Goal: Information Seeking & Learning: Stay updated

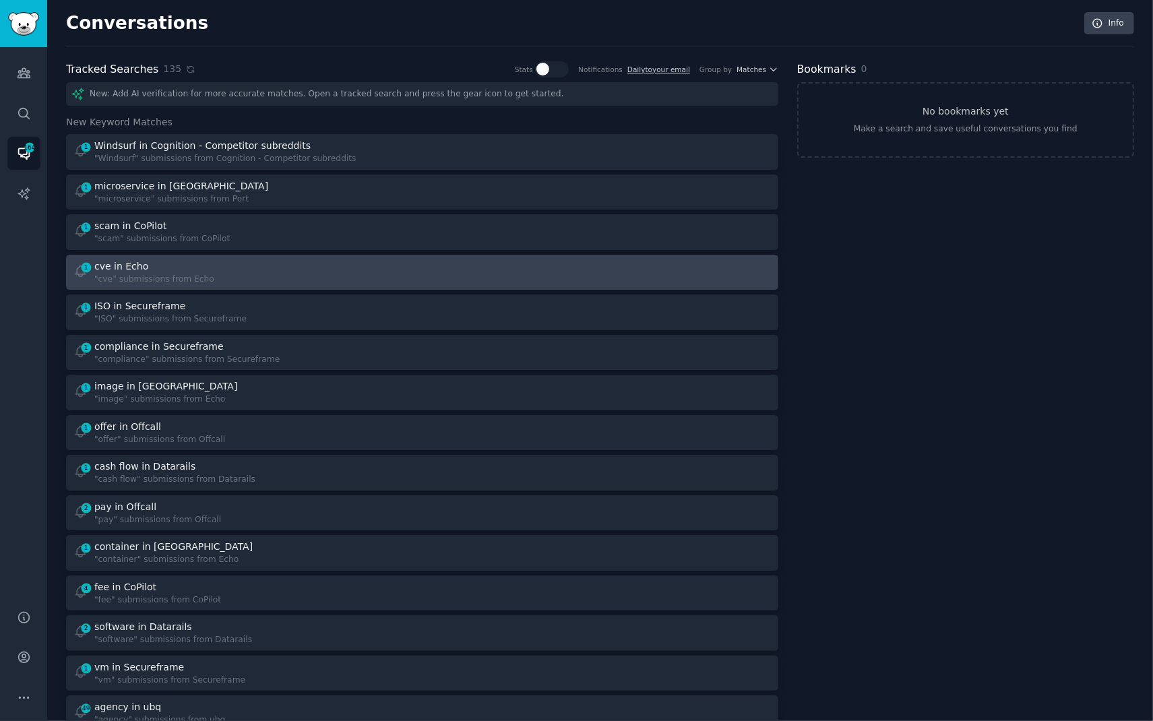
click at [237, 283] on div "1 cve in Echo "cve" submissions from Echo" at bounding box center [243, 273] width 340 height 26
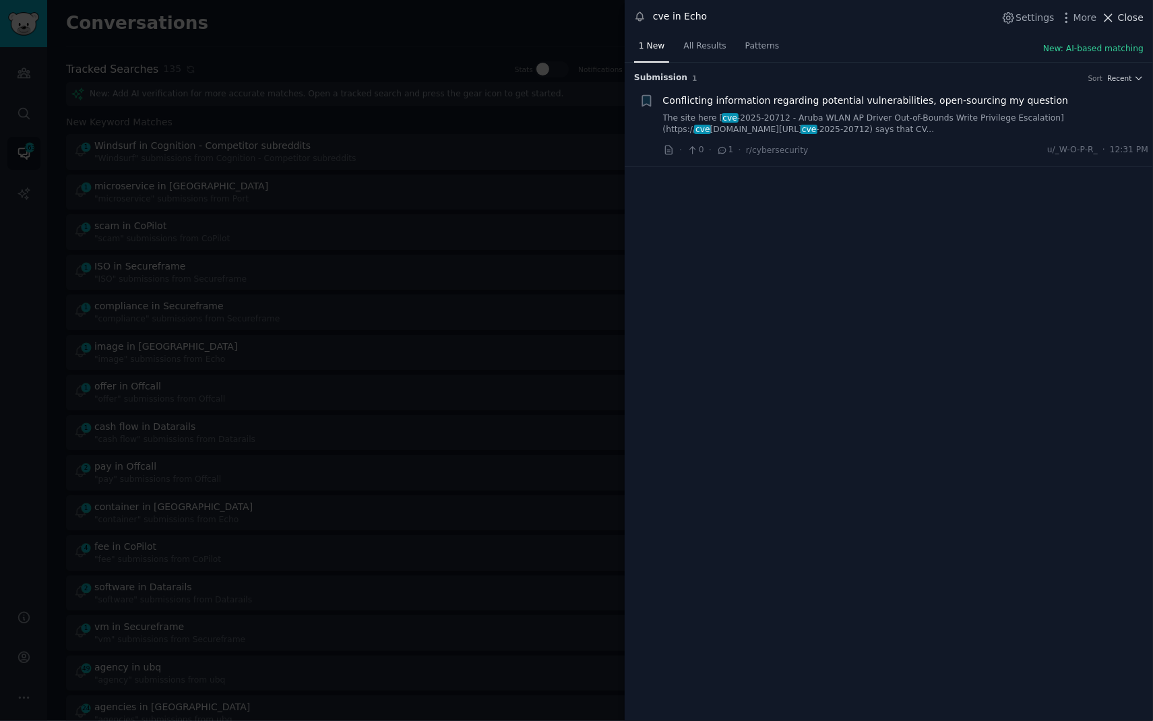
click at [1118, 24] on button "Close" at bounding box center [1123, 18] width 42 height 14
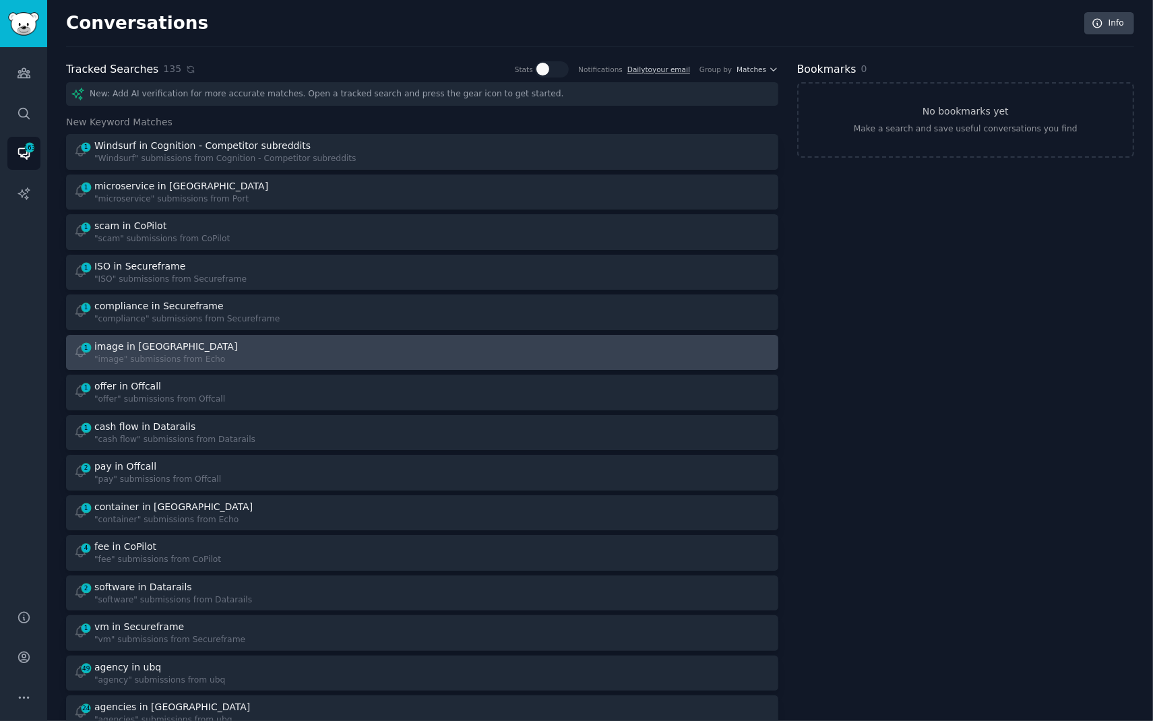
click at [152, 359] on div ""image" submissions from Echo" at bounding box center [167, 360] width 146 height 12
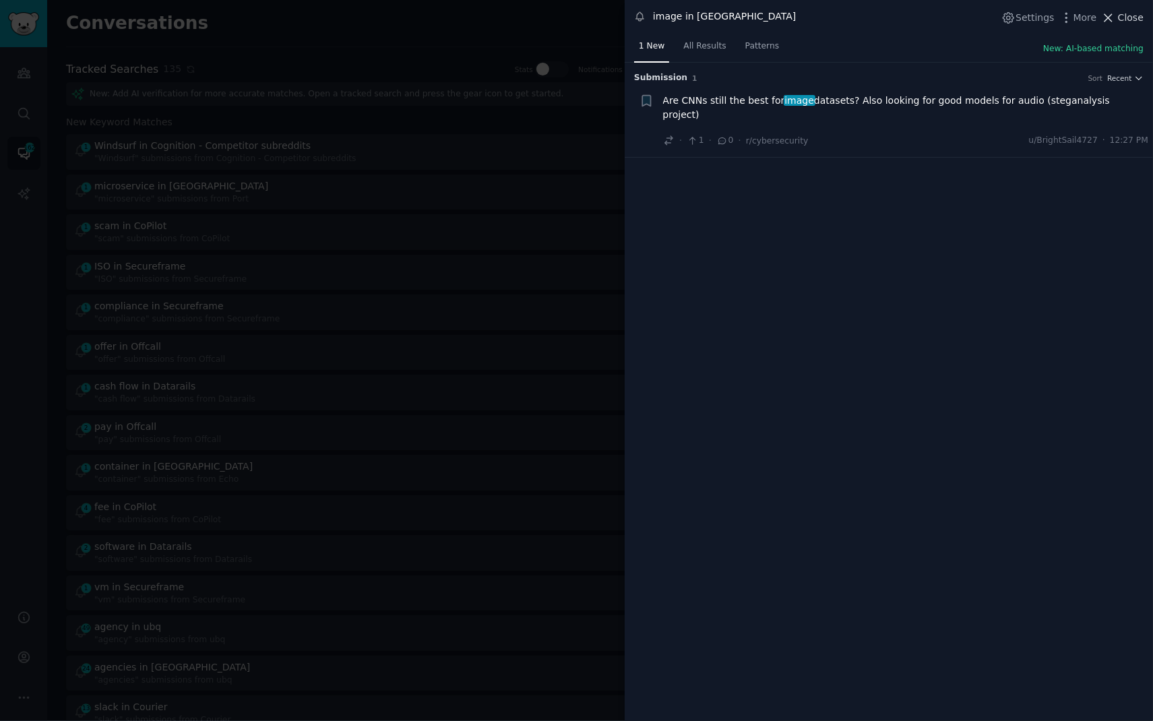
click at [1124, 21] on span "Close" at bounding box center [1131, 18] width 26 height 14
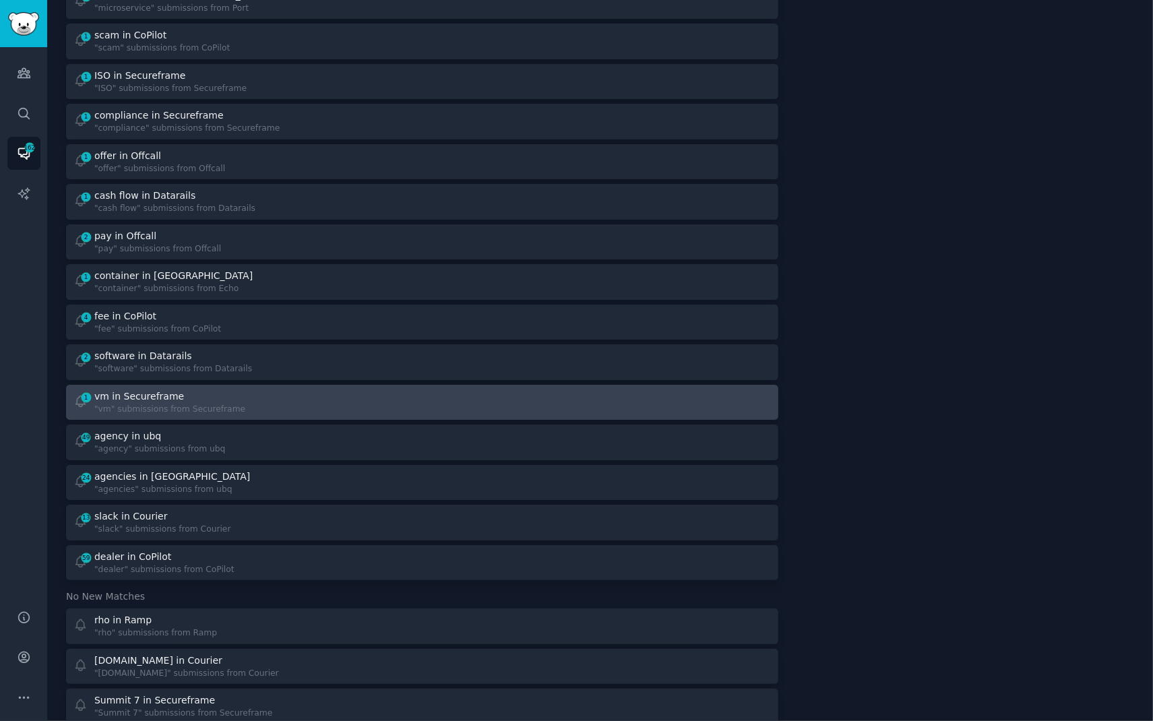
scroll to position [192, 0]
click at [250, 402] on div "1 vm in Secureframe "vm" submissions from Secureframe" at bounding box center [243, 401] width 340 height 26
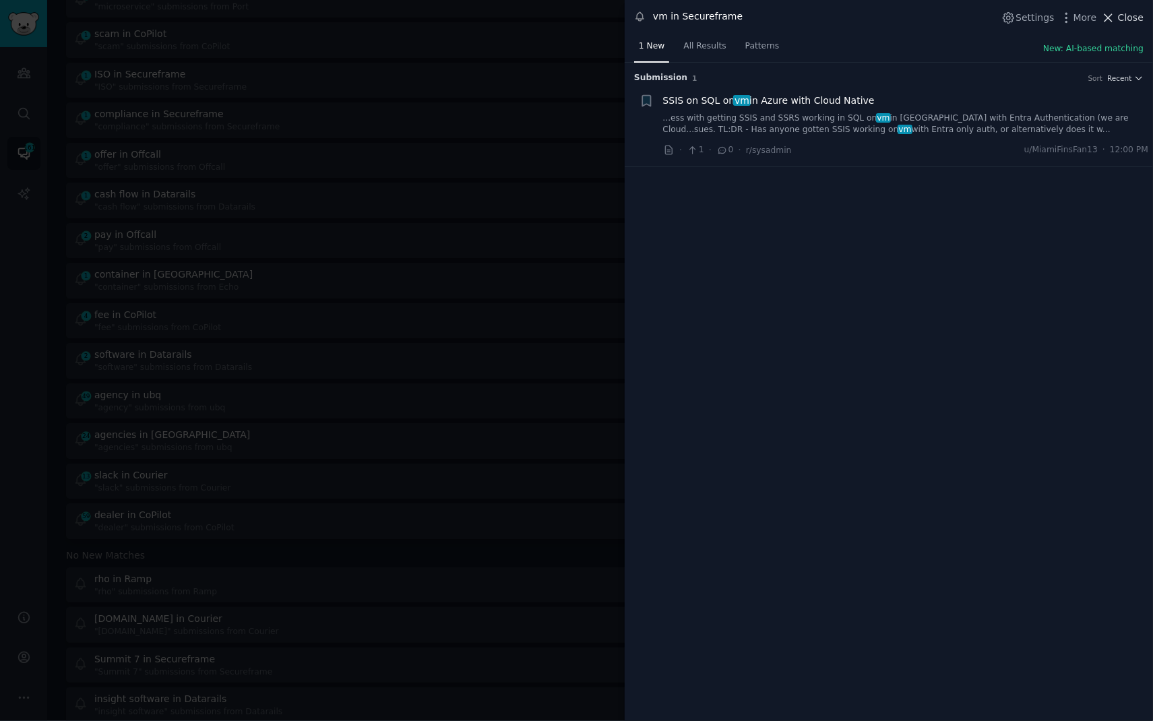
click at [1132, 20] on span "Close" at bounding box center [1131, 18] width 26 height 14
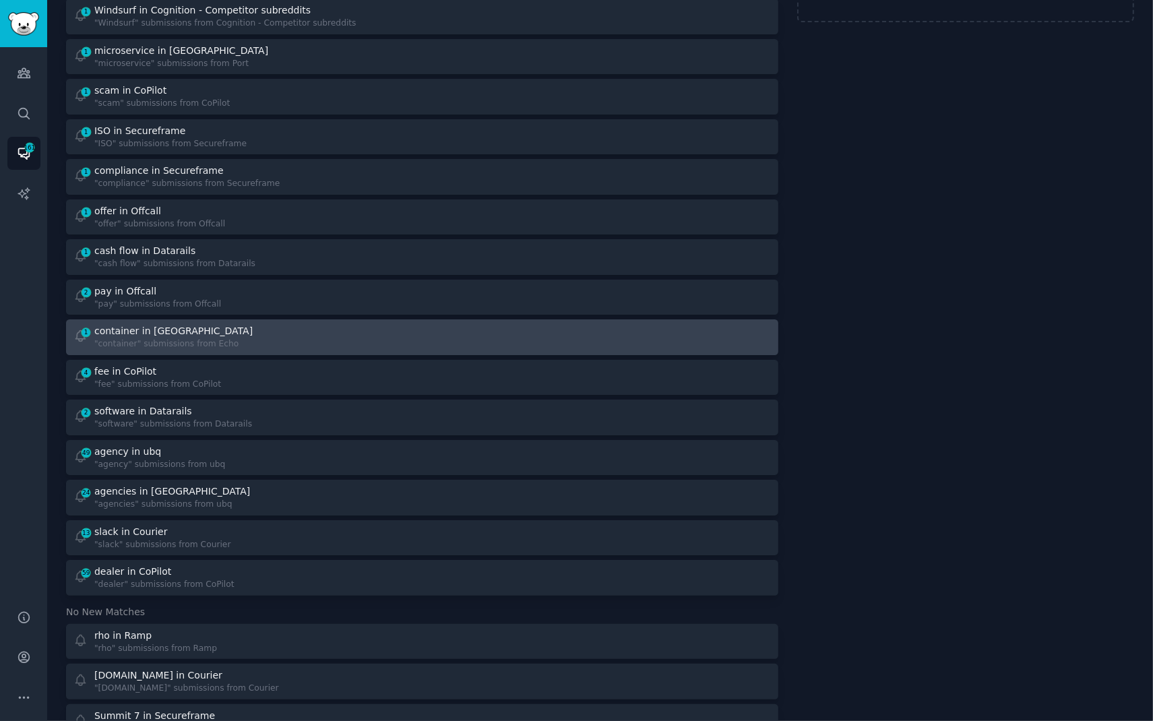
scroll to position [133, 0]
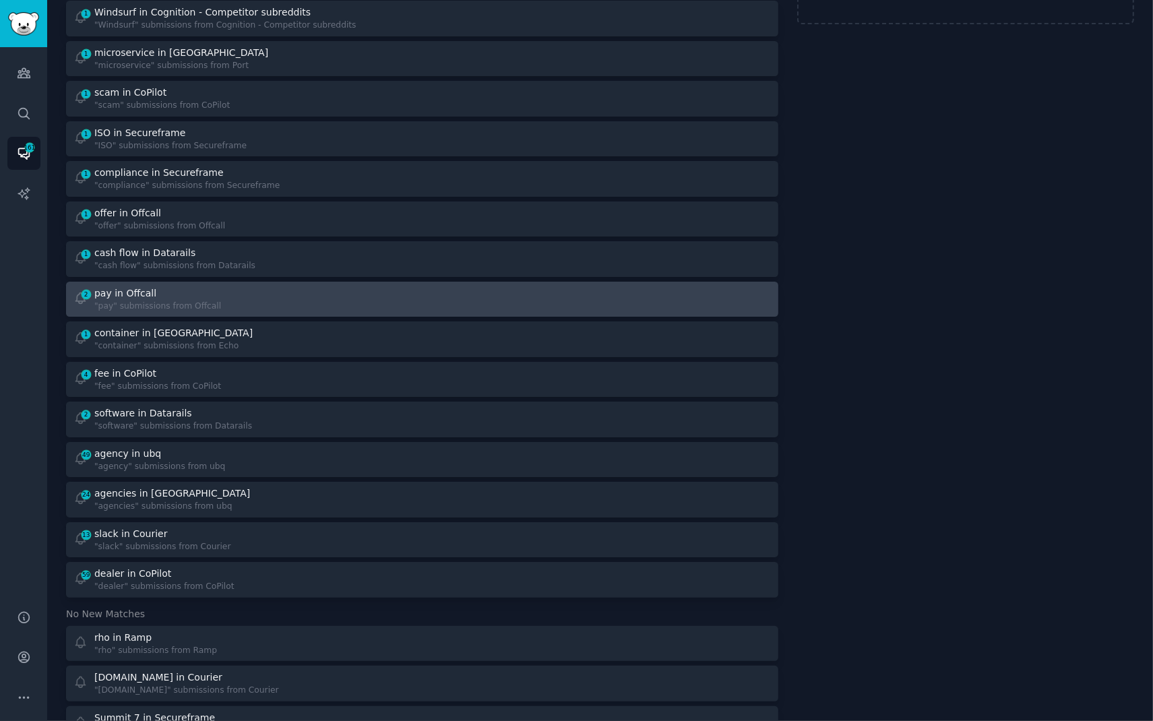
click at [389, 311] on link "2 pay in Offcall "pay" submissions from Offcall" at bounding box center [422, 300] width 713 height 36
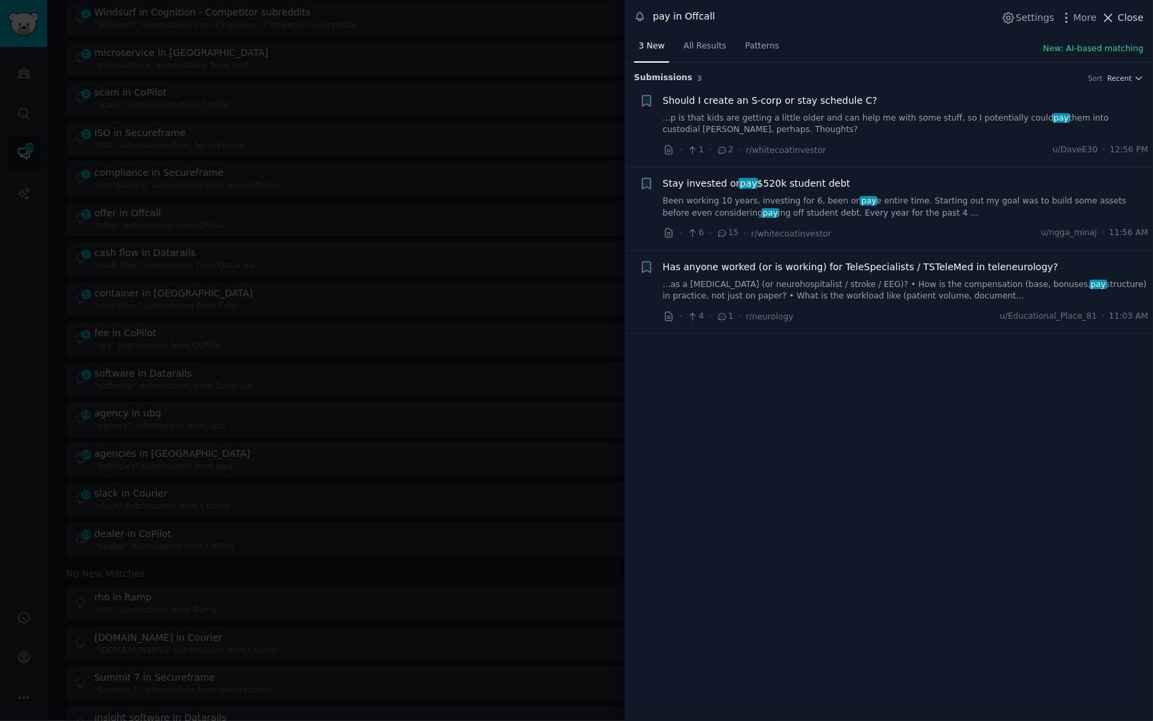
click at [1105, 18] on icon at bounding box center [1109, 18] width 14 height 14
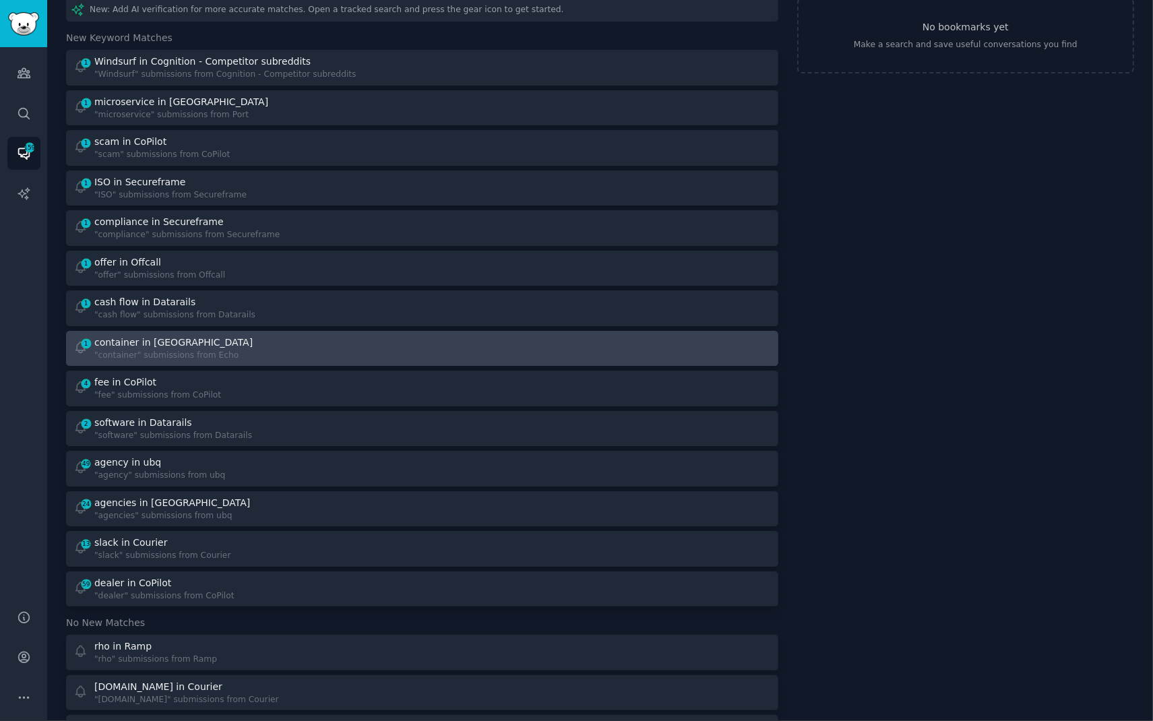
scroll to position [83, 0]
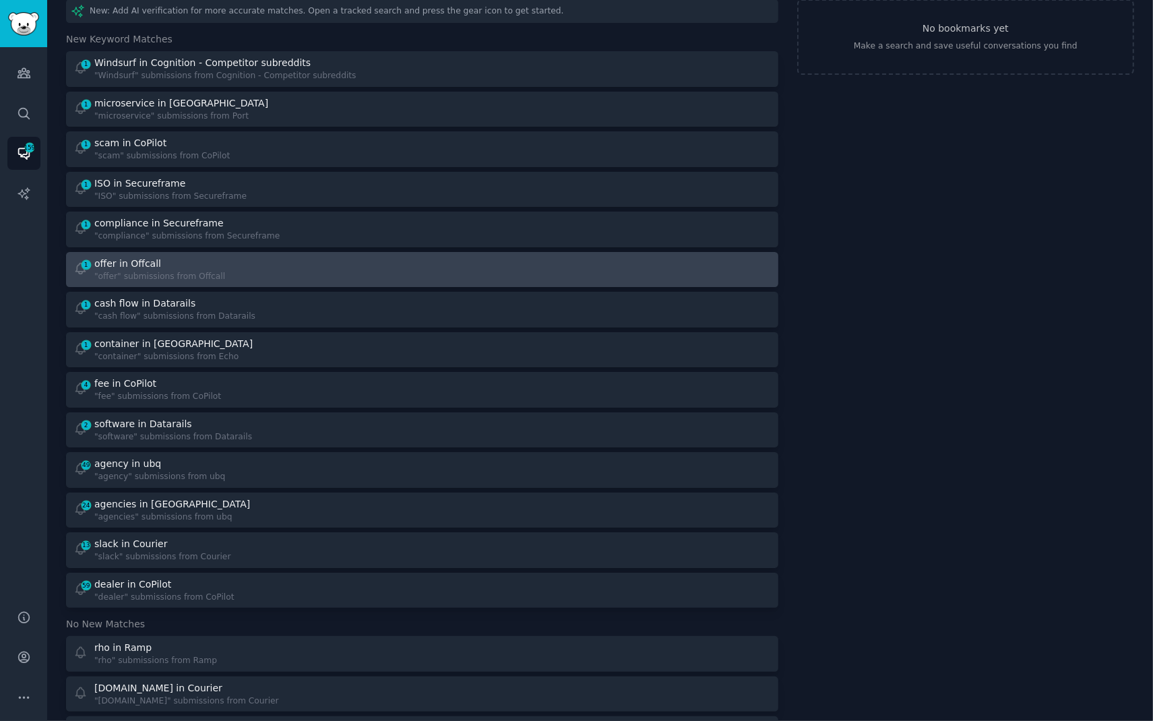
click at [282, 266] on div "1 offer in Offcall "offer" submissions from Offcall" at bounding box center [243, 270] width 340 height 26
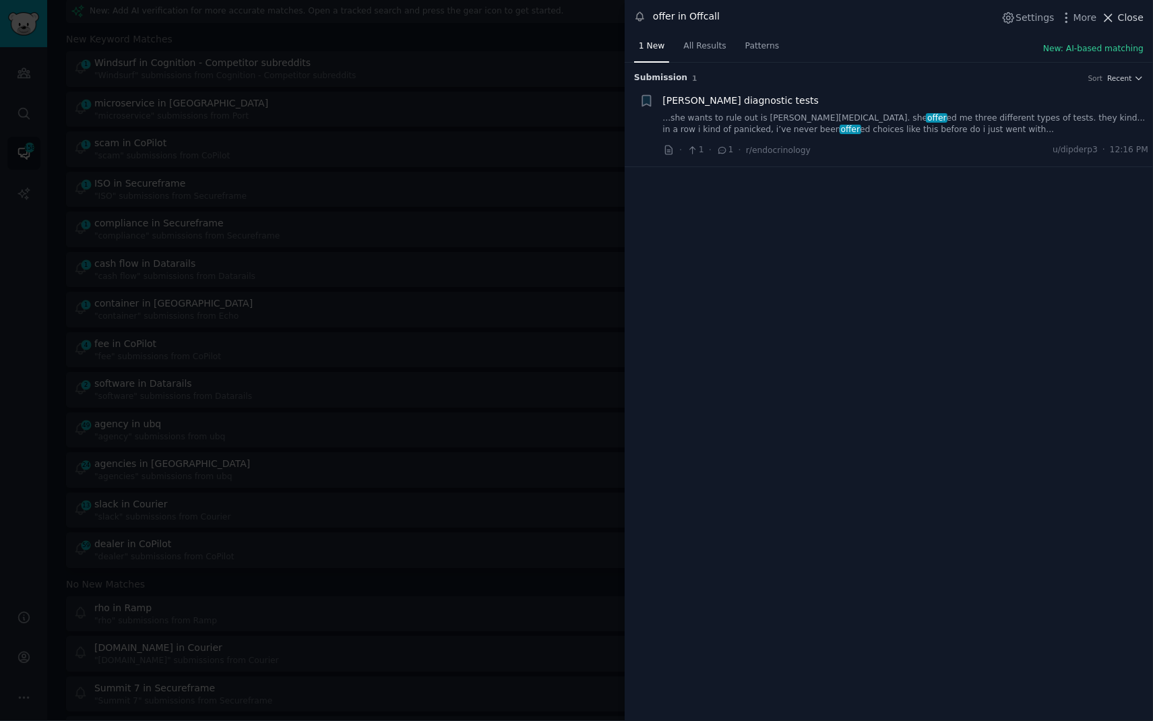
click at [1138, 21] on span "Close" at bounding box center [1131, 18] width 26 height 14
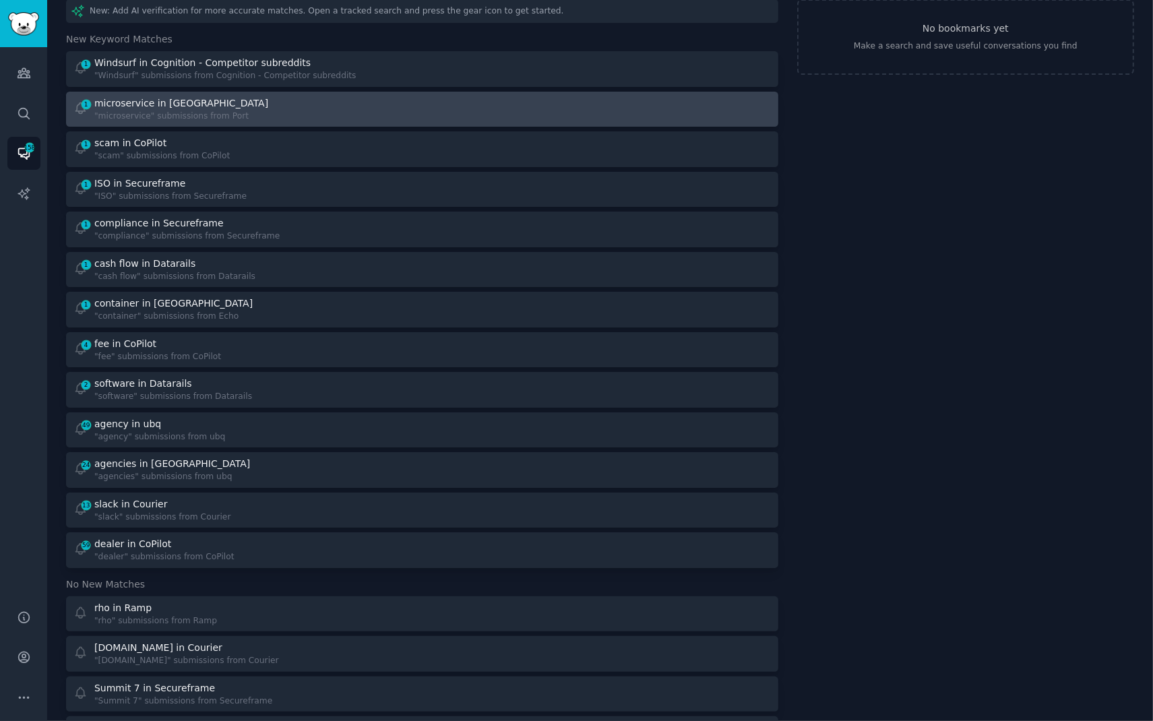
click at [237, 104] on div "microservice in [GEOGRAPHIC_DATA]" at bounding box center [182, 103] width 177 height 14
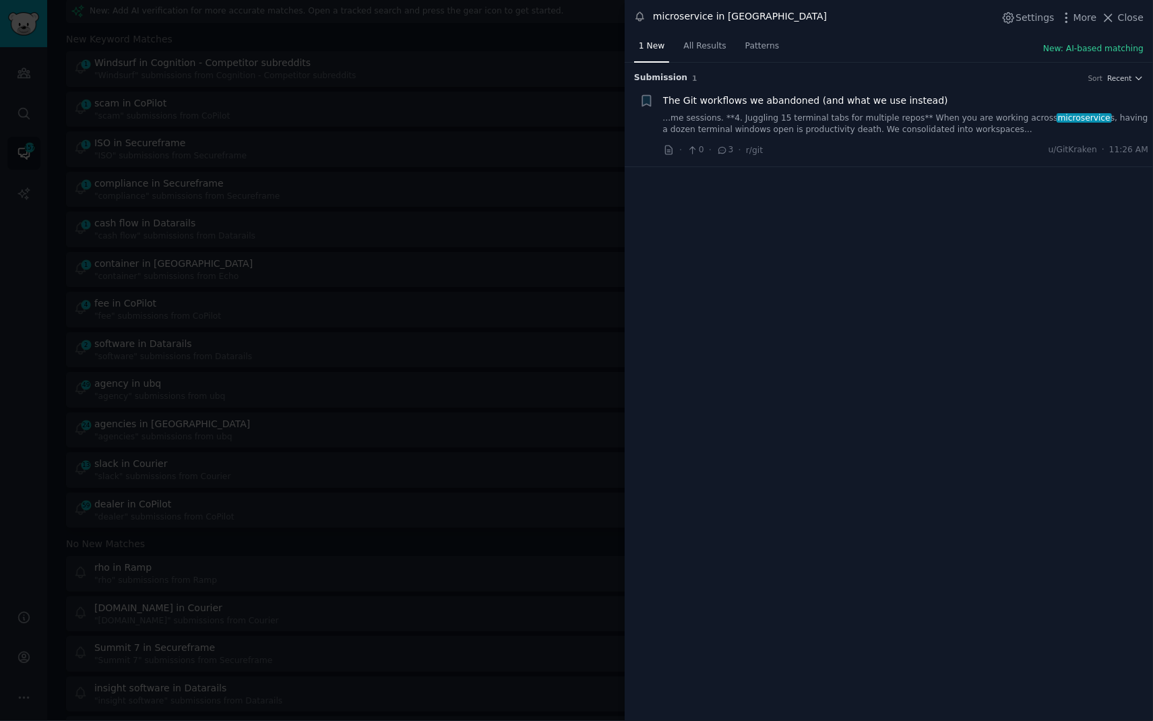
click at [344, 34] on div at bounding box center [576, 360] width 1153 height 721
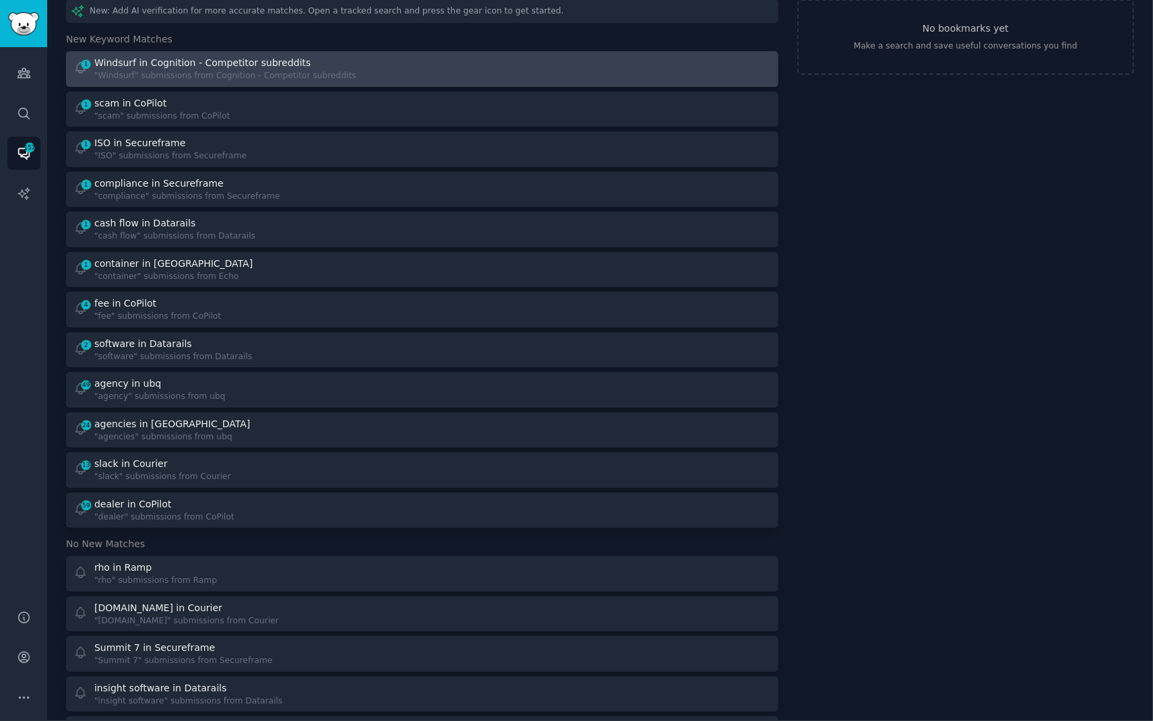
click at [309, 62] on div "Windsurf in Cognition - Competitor subreddits" at bounding box center [225, 63] width 262 height 14
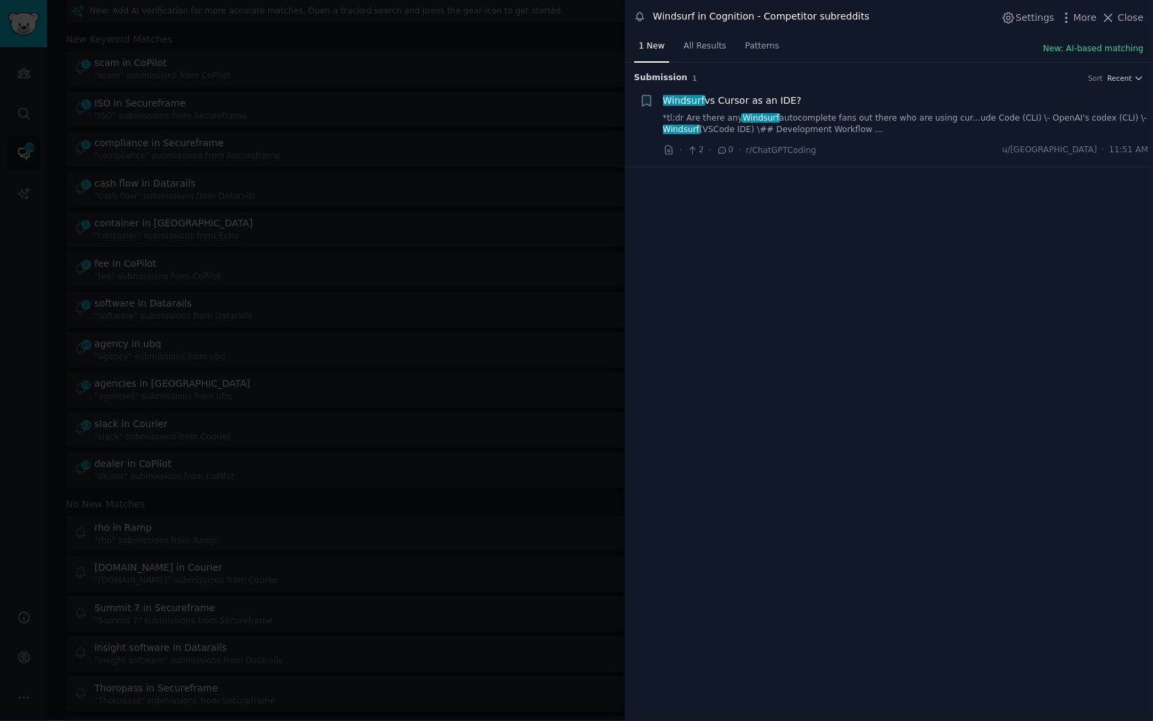
click at [864, 119] on link "*tl;dr Are there any Windsurf autocomplete fans out there who are using cur...u…" at bounding box center [906, 125] width 486 height 24
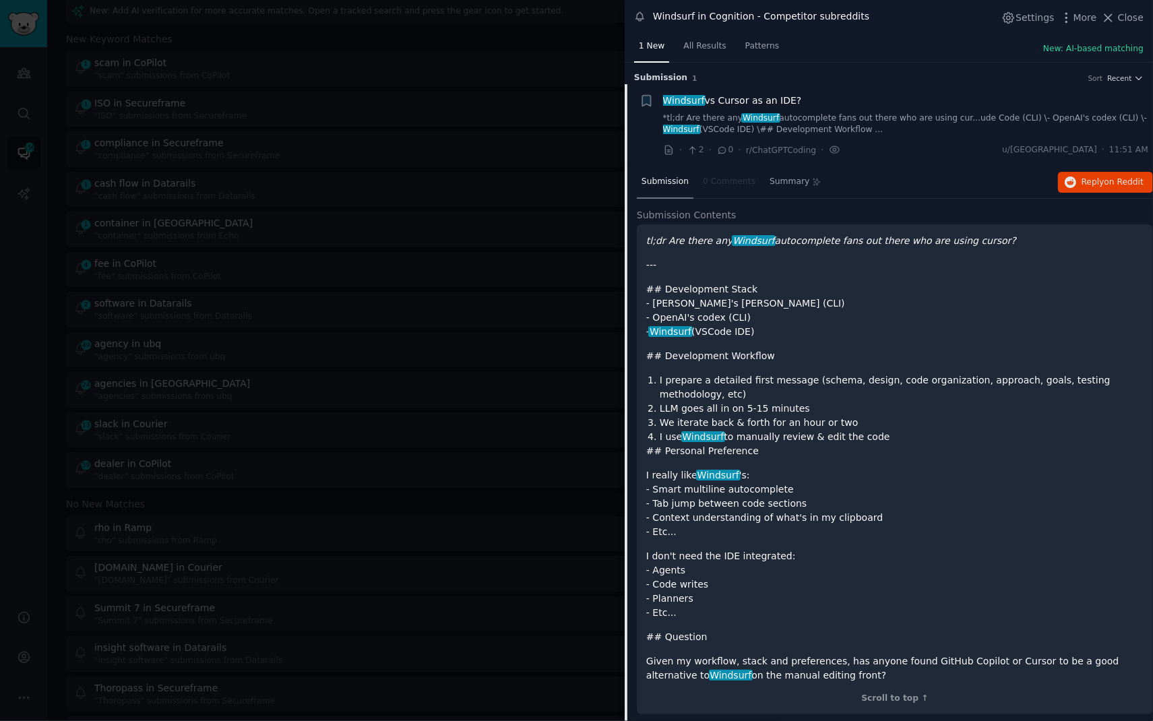
scroll to position [7, 0]
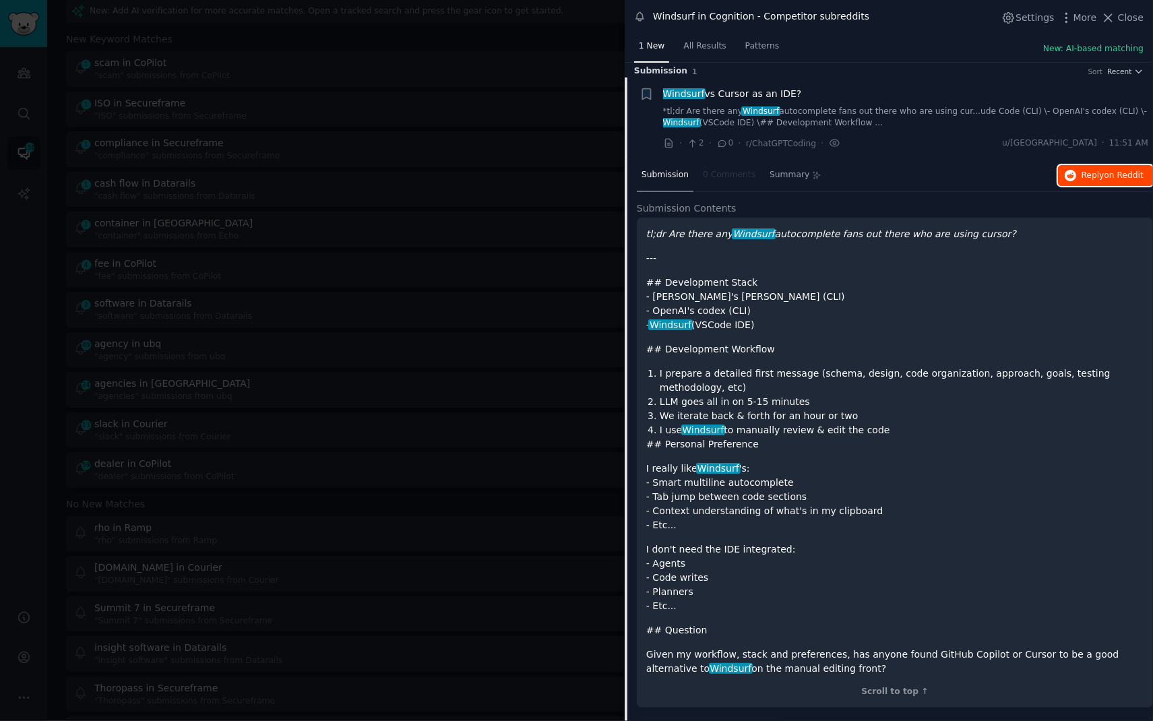
click at [1074, 183] on button "Reply on Reddit" at bounding box center [1105, 176] width 95 height 22
click at [458, 26] on div at bounding box center [576, 360] width 1153 height 721
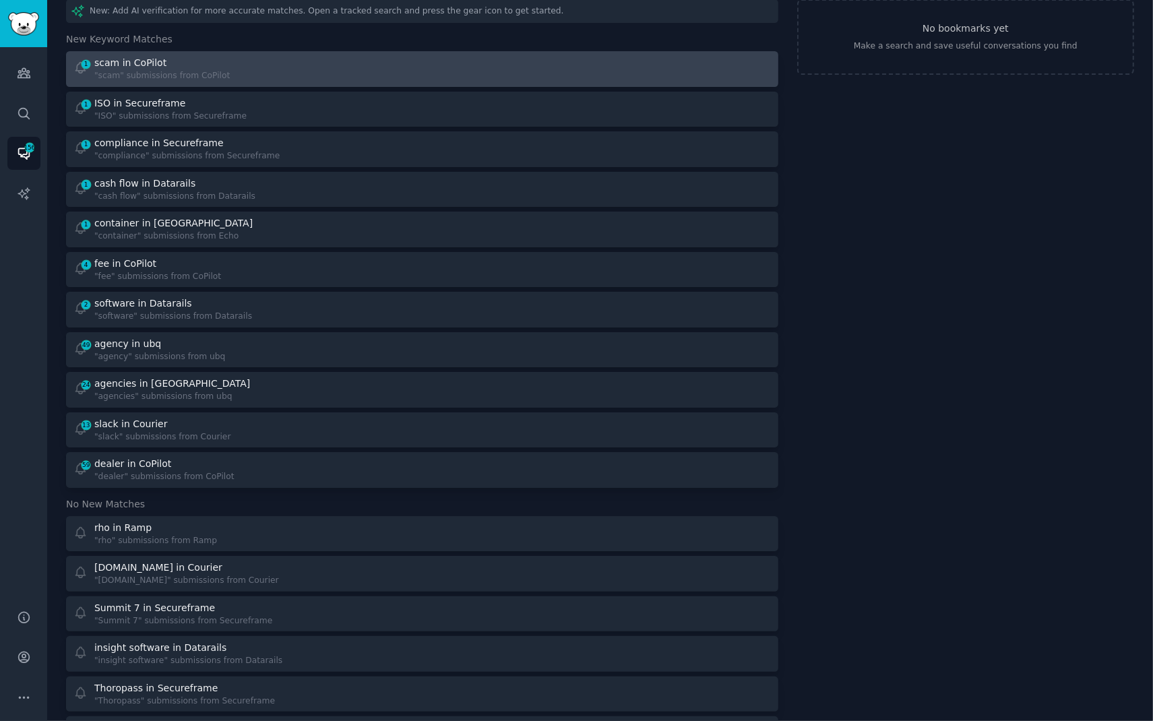
click at [234, 69] on div "1 scam in CoPilot "scam" submissions from CoPilot" at bounding box center [243, 69] width 340 height 26
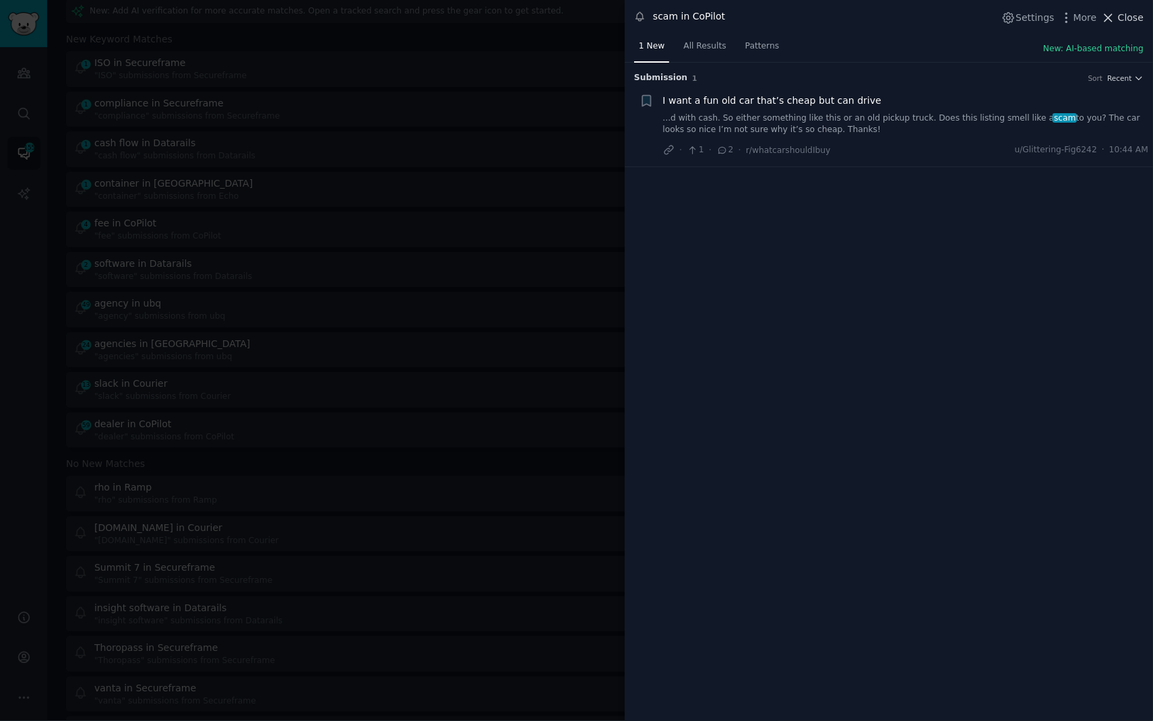
click at [1125, 14] on span "Close" at bounding box center [1131, 18] width 26 height 14
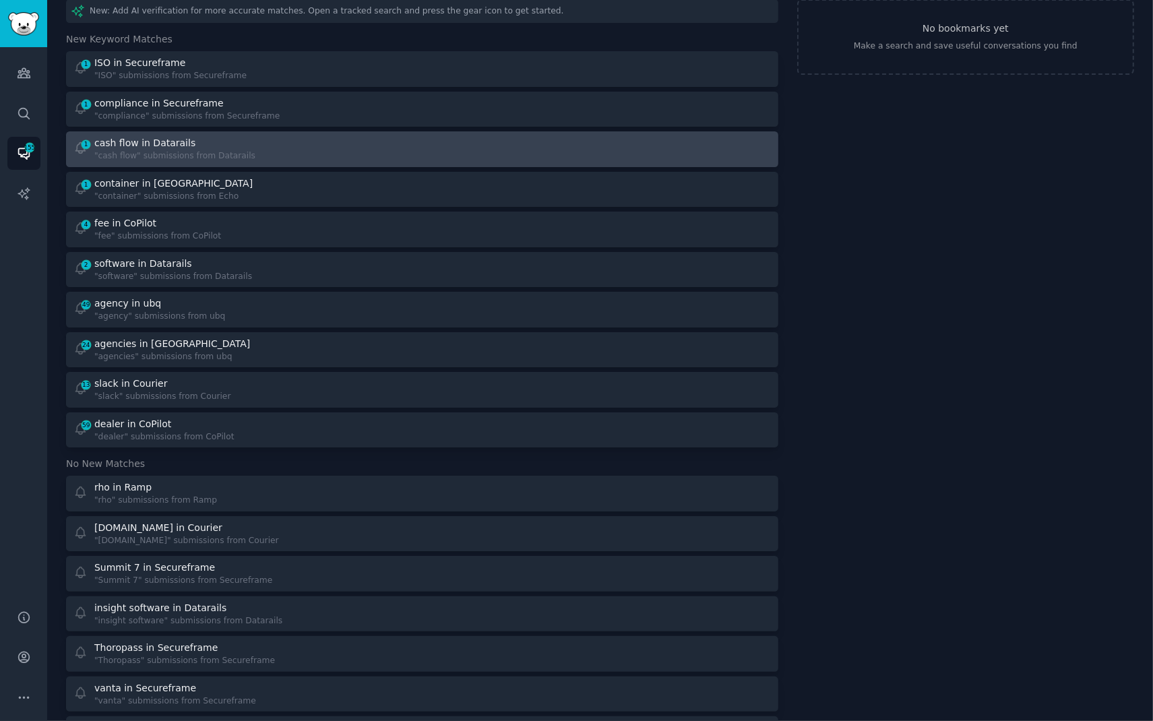
click at [214, 142] on div "cash flow in Datarails" at bounding box center [174, 143] width 161 height 14
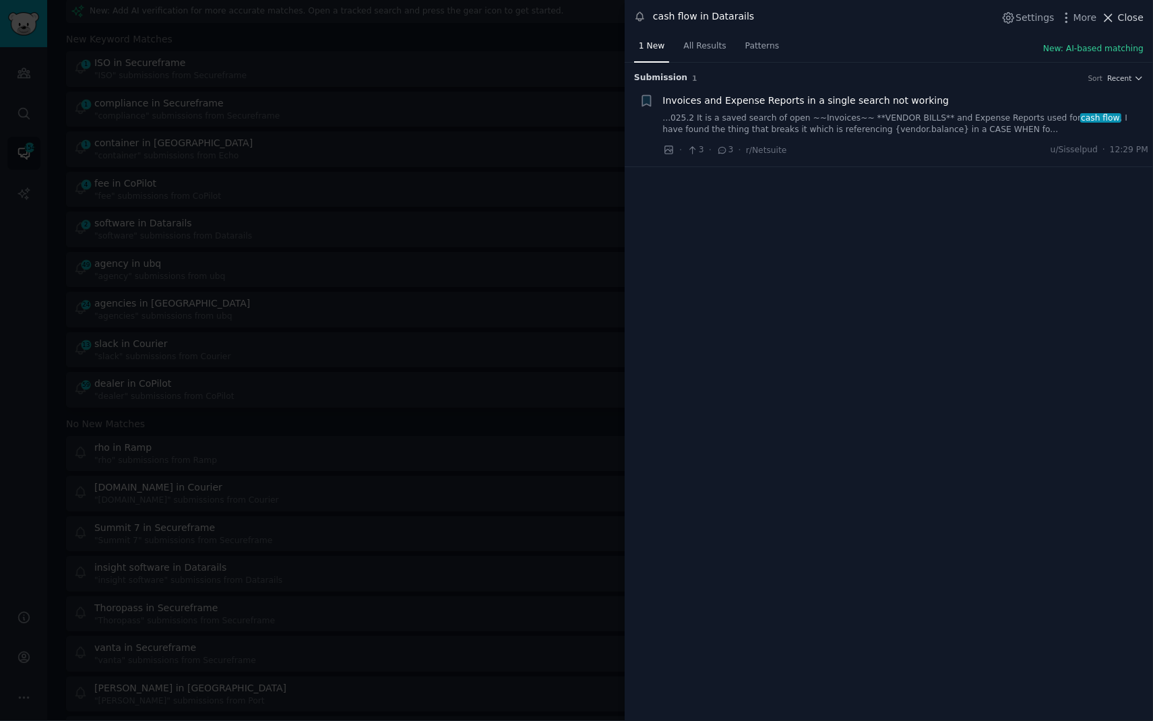
click at [1137, 19] on span "Close" at bounding box center [1131, 18] width 26 height 14
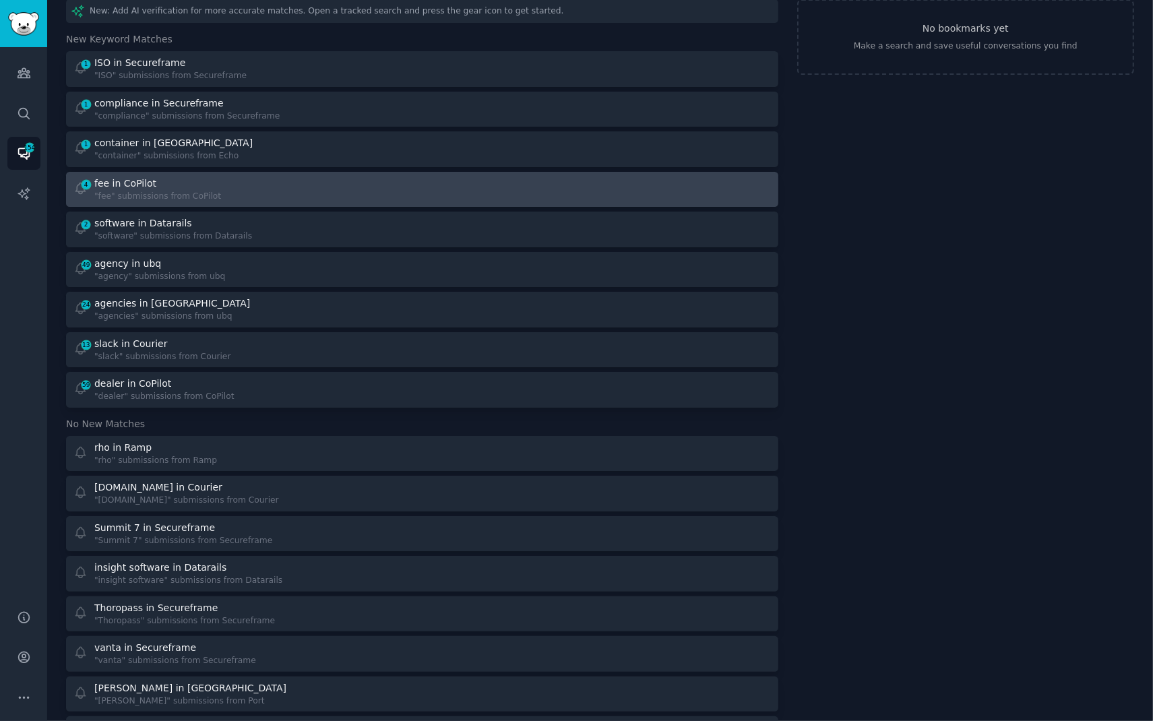
click at [216, 181] on div "4 fee in CoPilot "fee" submissions from CoPilot" at bounding box center [243, 190] width 340 height 26
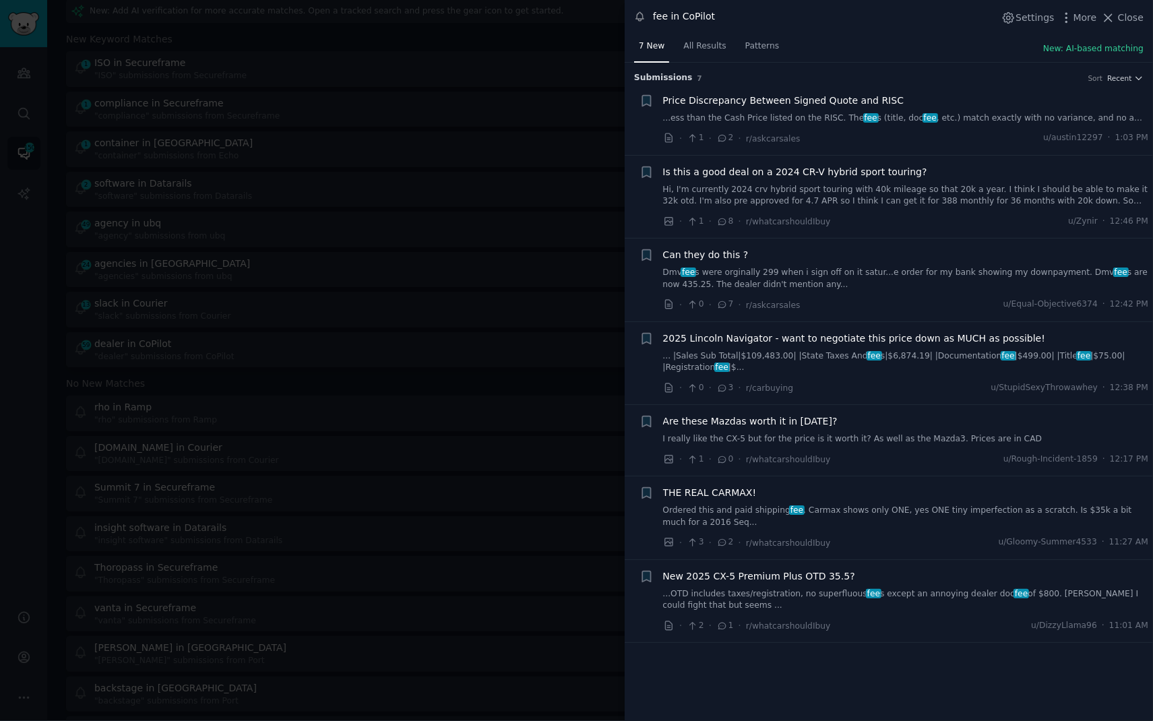
click at [775, 280] on link "Dmv fee s were orginally 299 when i sign off on it satur...e order for my bank …" at bounding box center [906, 279] width 486 height 24
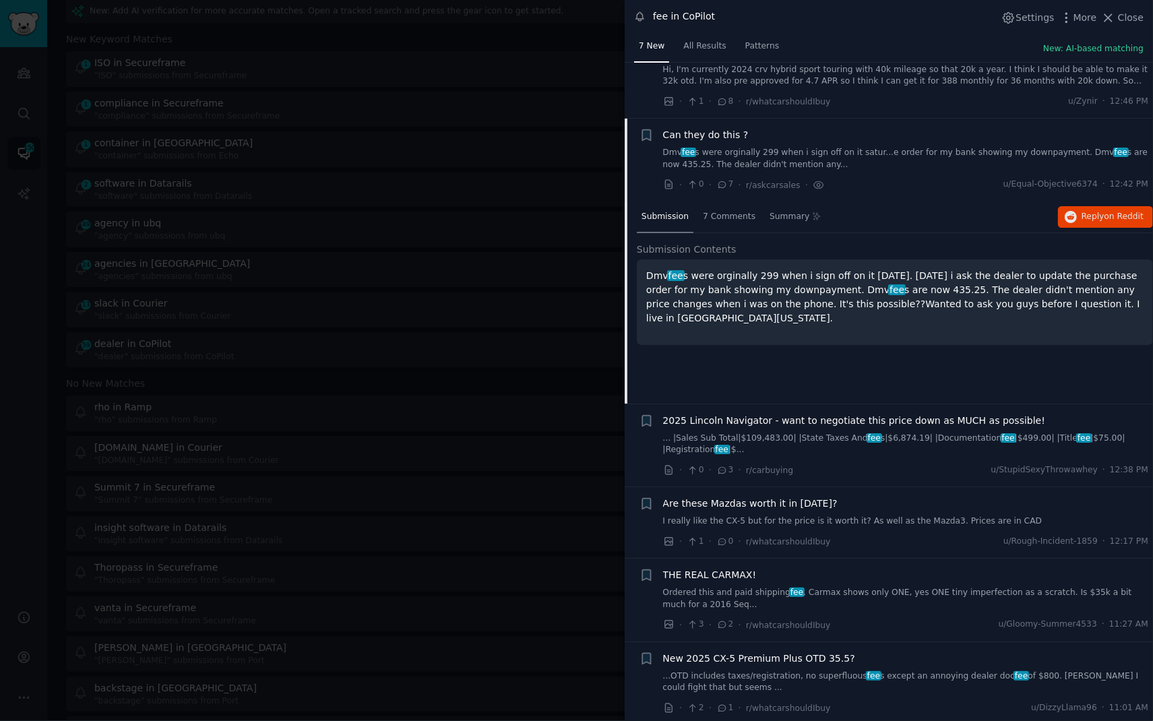
scroll to position [121, 0]
click at [1078, 216] on button "Reply on Reddit" at bounding box center [1105, 216] width 95 height 22
